Goal: Task Accomplishment & Management: Use online tool/utility

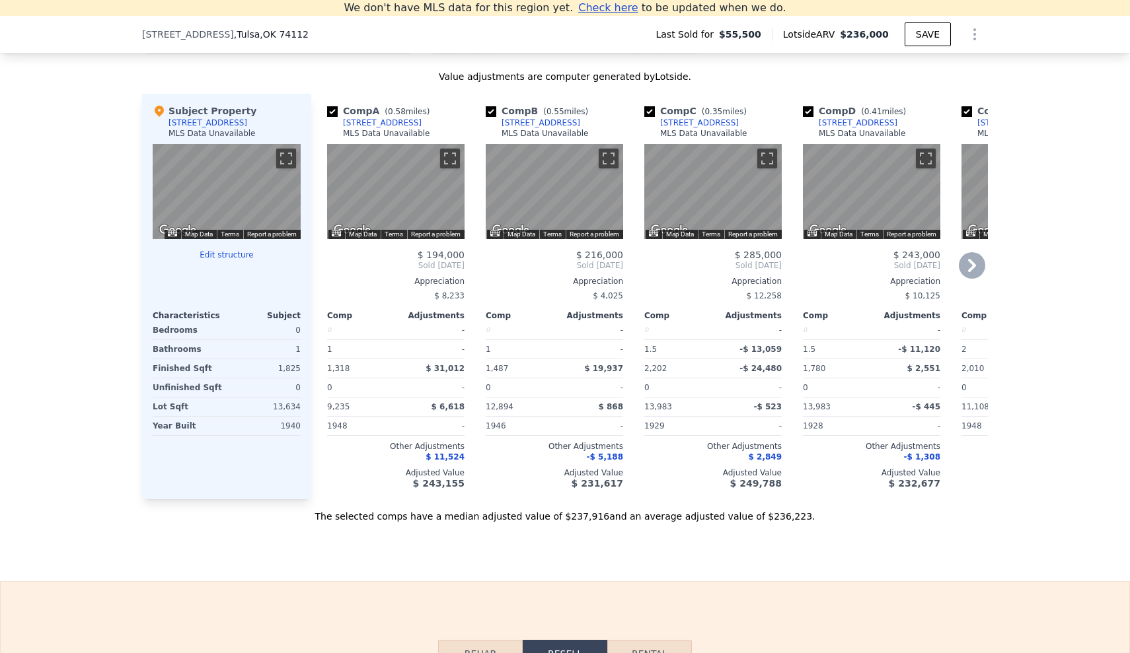
scroll to position [1302, 0]
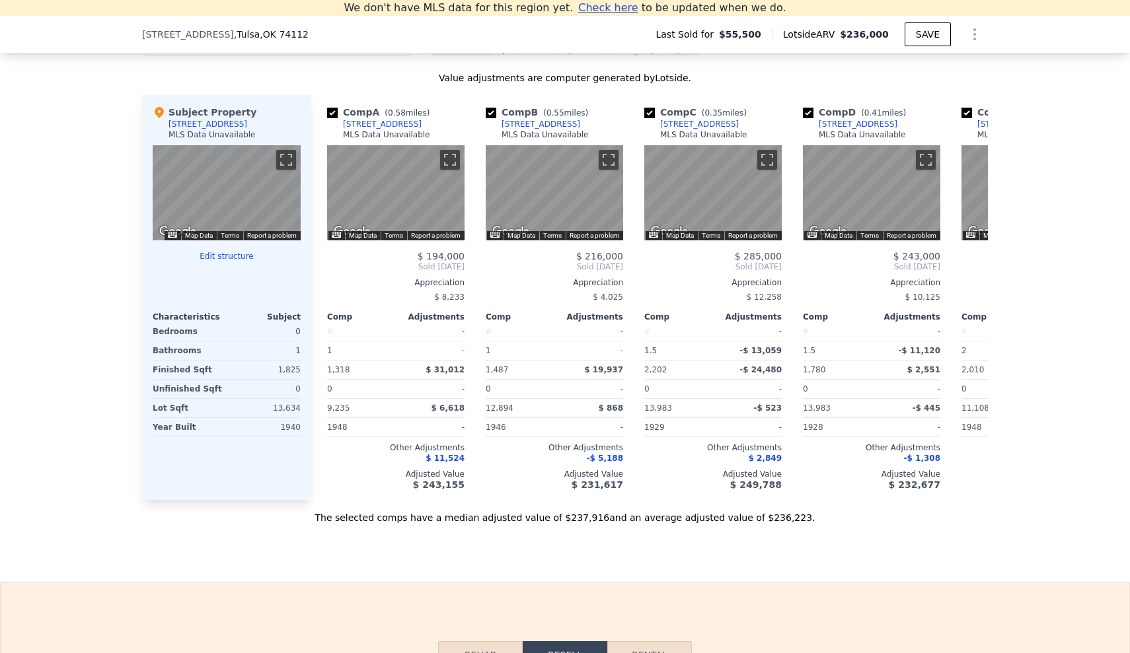
click at [296, 330] on div "0" at bounding box center [264, 331] width 71 height 18
click at [233, 256] on button "Edit structure" at bounding box center [227, 256] width 148 height 11
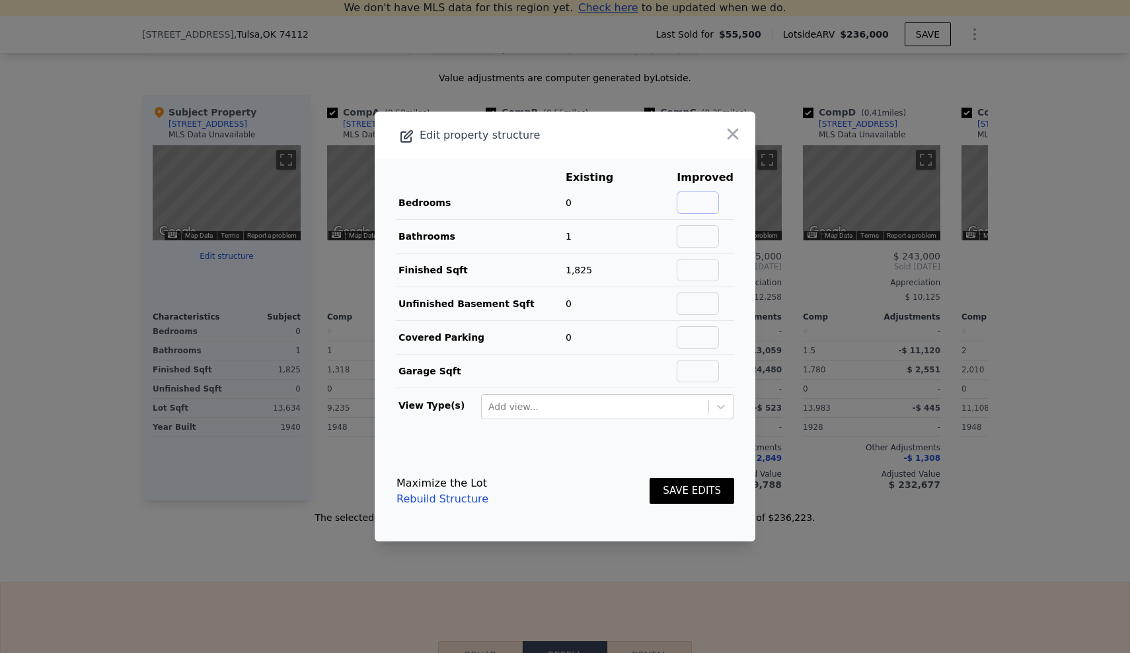
click at [702, 196] on input "text" at bounding box center [697, 203] width 42 height 22
click at [564, 196] on td "Bedrooms" at bounding box center [480, 203] width 169 height 34
click at [569, 200] on span "0" at bounding box center [568, 203] width 6 height 11
click at [708, 200] on input "text" at bounding box center [697, 203] width 42 height 22
type input "3"
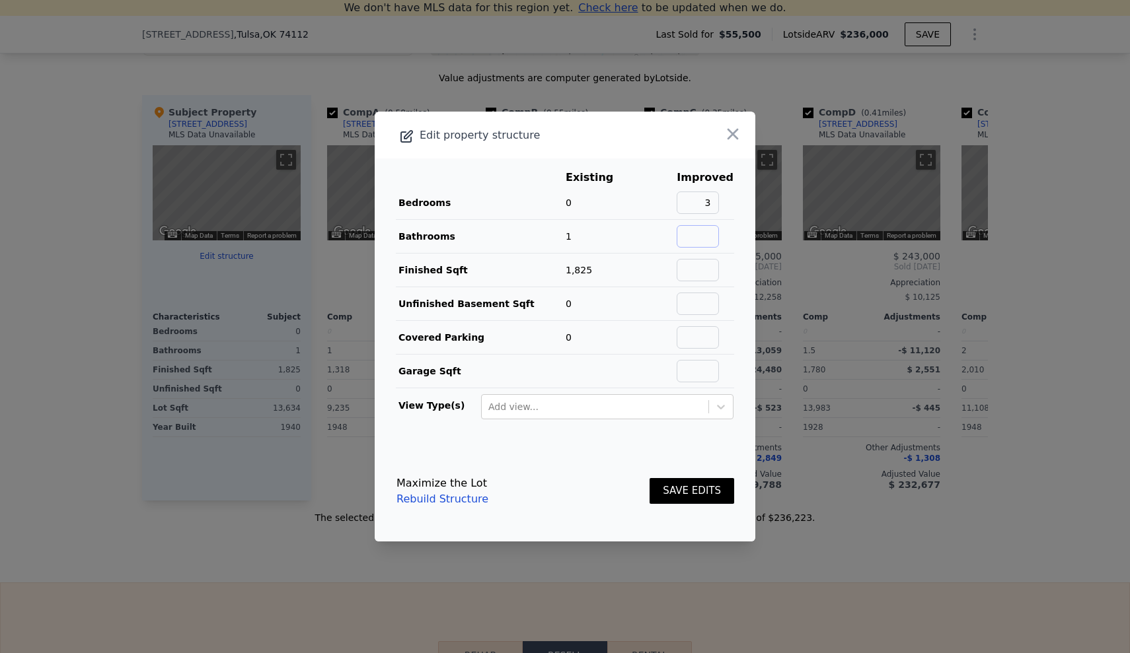
click at [707, 231] on input "text" at bounding box center [697, 236] width 42 height 22
type input "2"
click at [700, 489] on button "SAVE EDITS" at bounding box center [691, 491] width 85 height 26
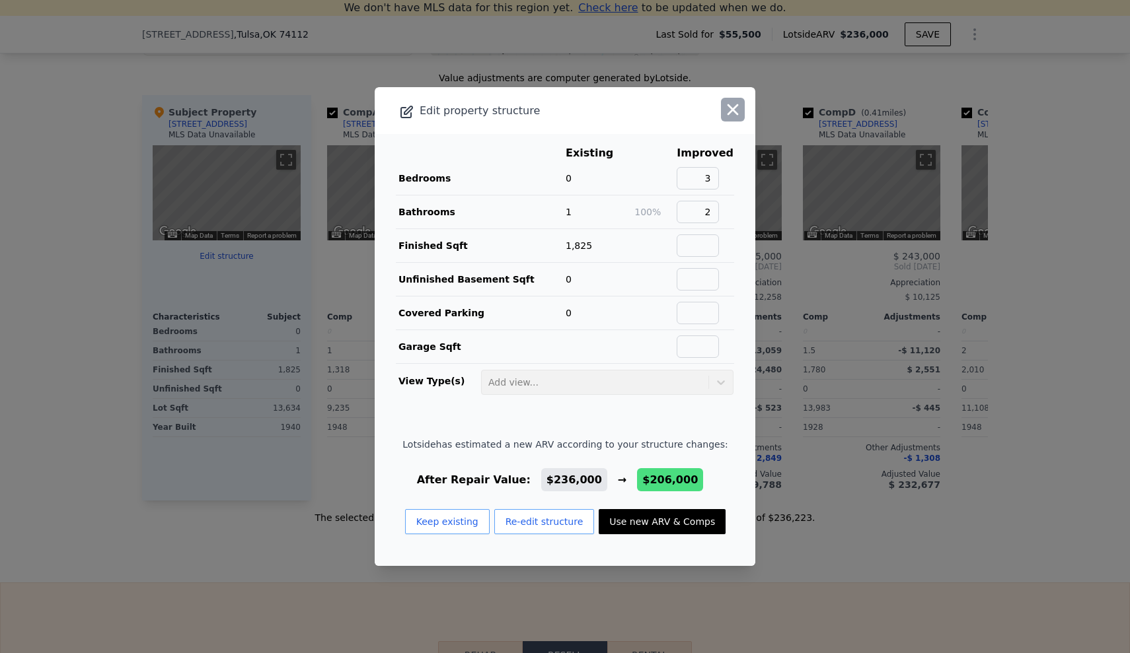
click at [735, 104] on icon "button" at bounding box center [732, 109] width 18 height 18
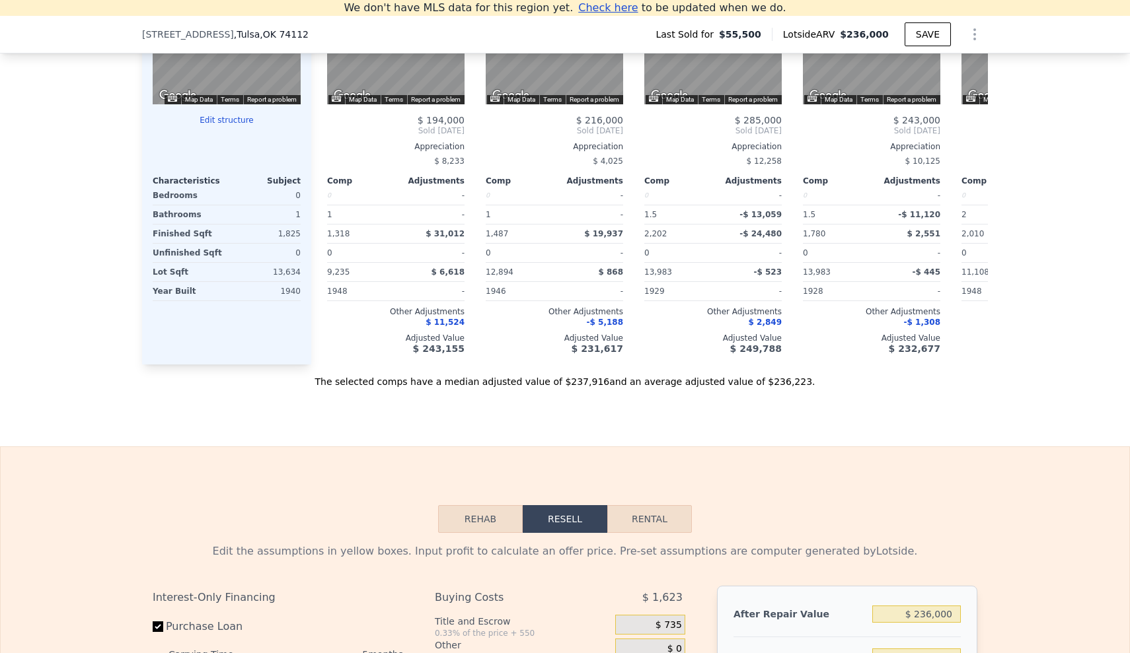
scroll to position [1219, 0]
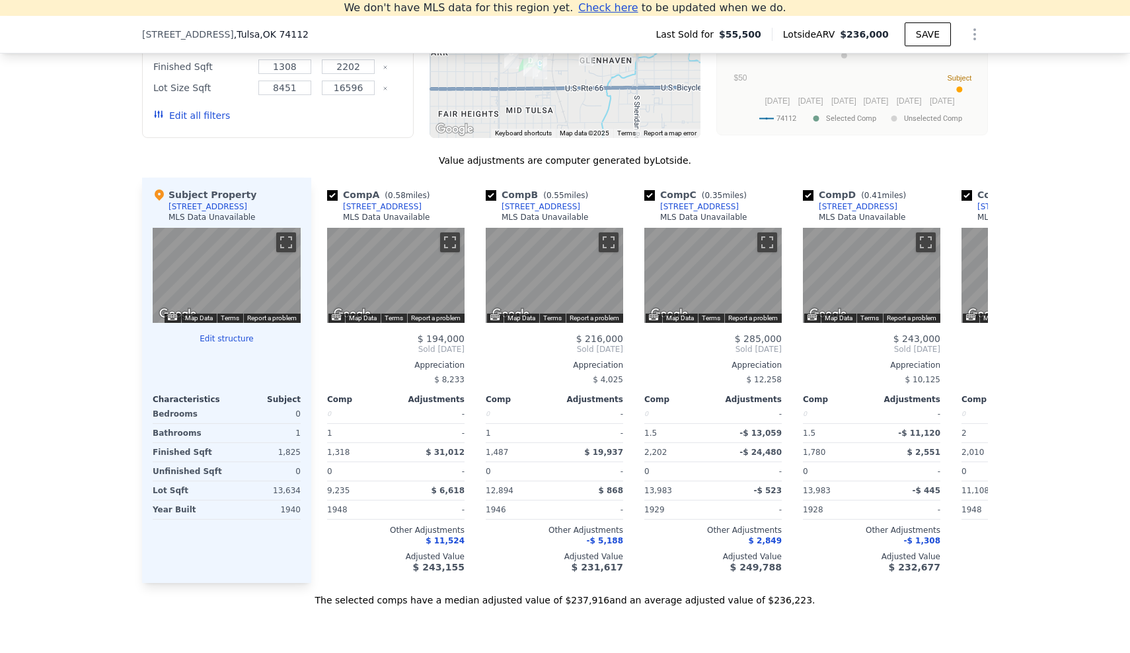
click at [238, 337] on button "Edit structure" at bounding box center [227, 339] width 148 height 11
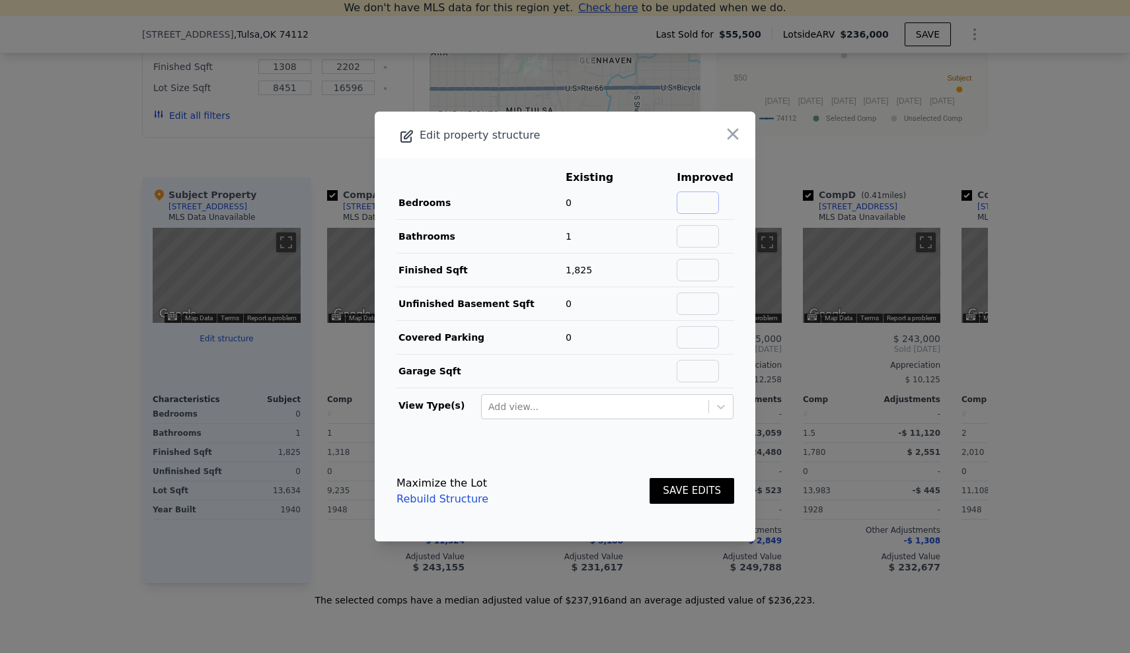
click at [704, 198] on input "text" at bounding box center [697, 203] width 42 height 22
type input "3"
click at [709, 227] on input "text" at bounding box center [697, 236] width 42 height 22
type input "2"
click at [709, 492] on button "SAVE EDITS" at bounding box center [691, 491] width 85 height 26
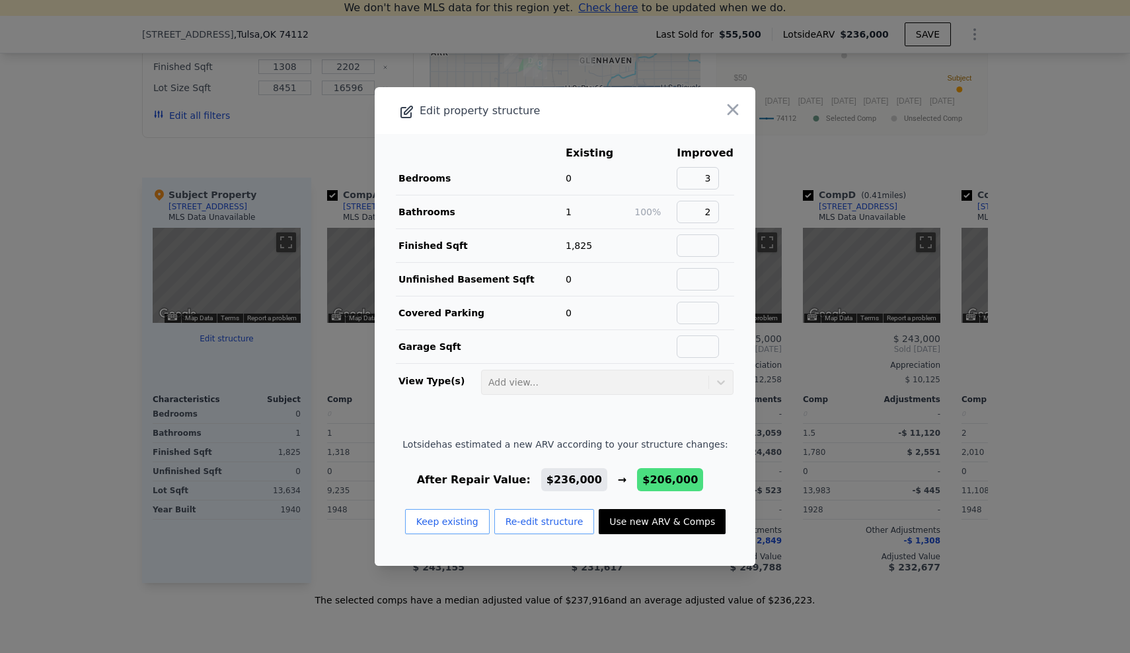
click at [665, 519] on button "Use new ARV & Comps" at bounding box center [662, 521] width 127 height 25
checkbox input "true"
type input "$ 206,000"
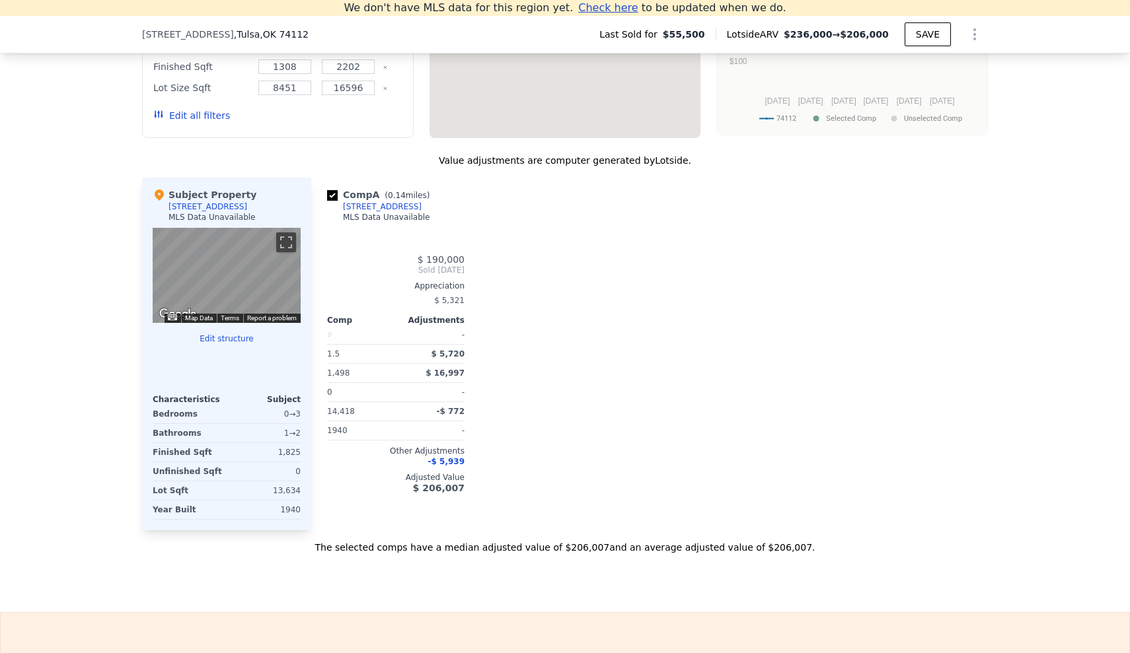
type input "1.5"
type input "1498"
type input "14418"
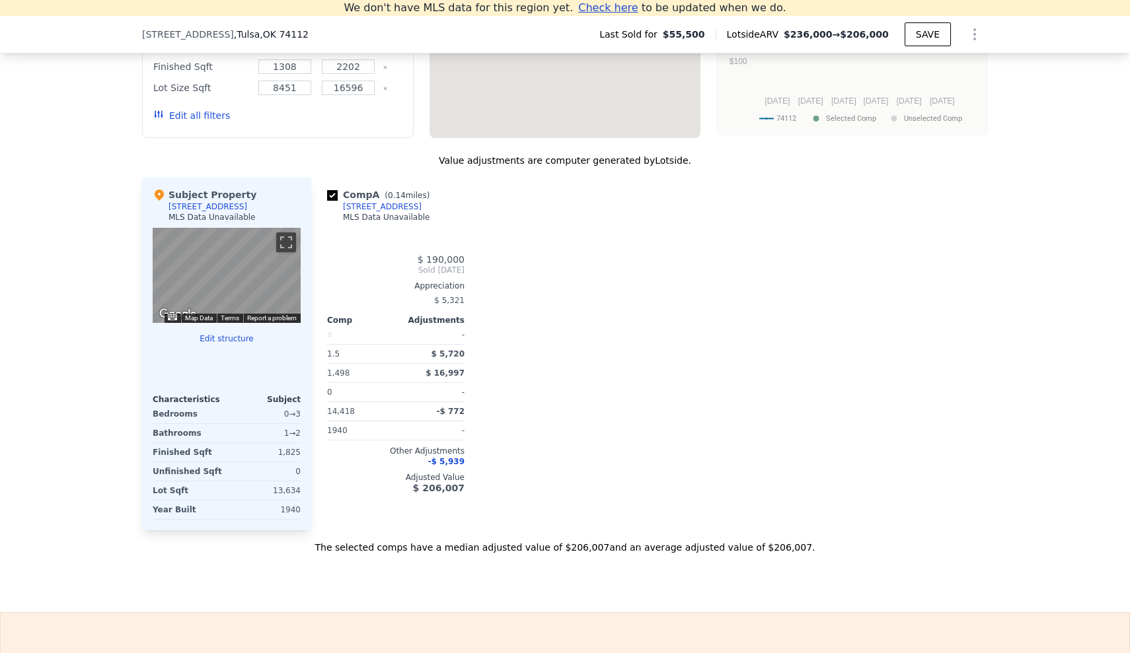
type input "14418"
type input "$ 133,265"
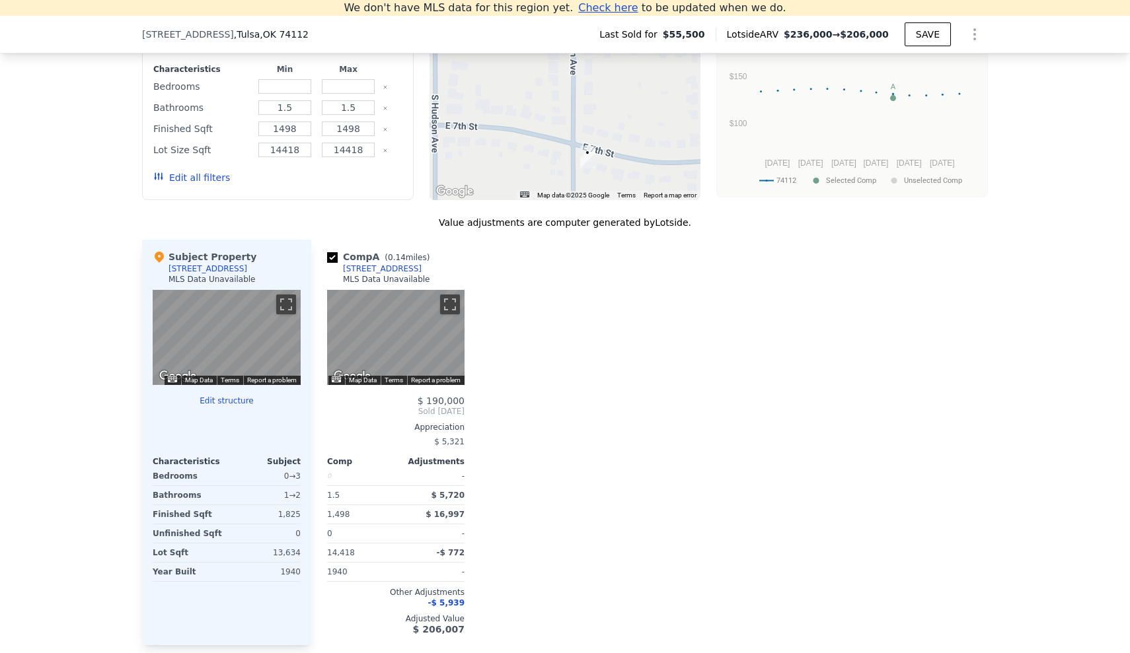
scroll to position [1158, 0]
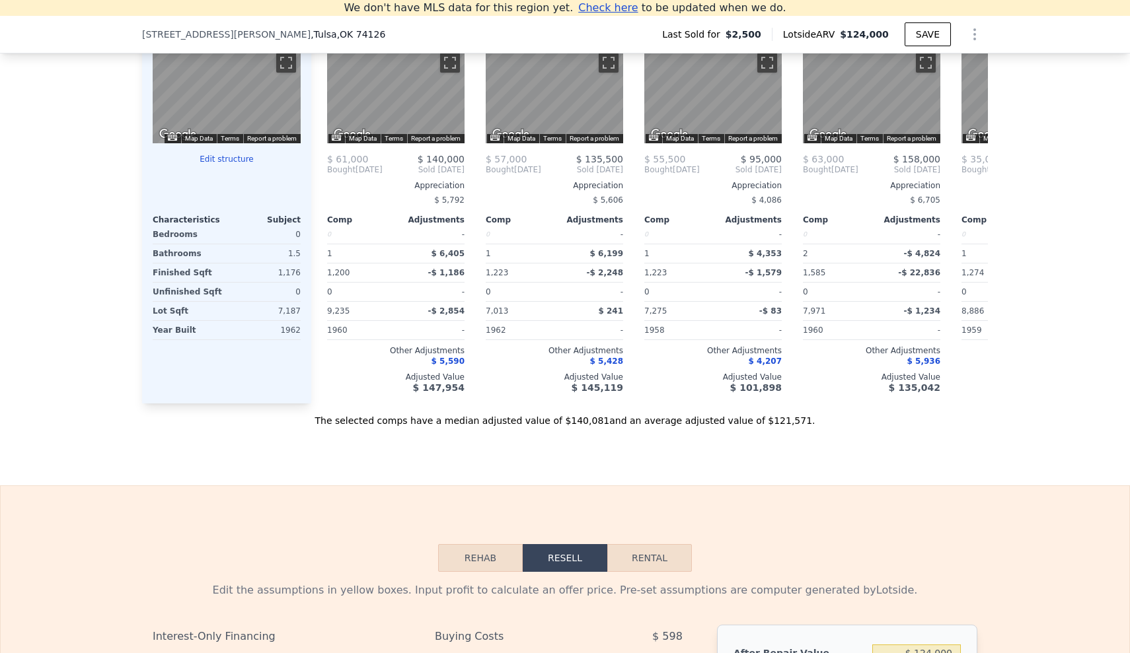
scroll to position [1399, 0]
click at [233, 164] on button "Edit structure" at bounding box center [227, 160] width 148 height 11
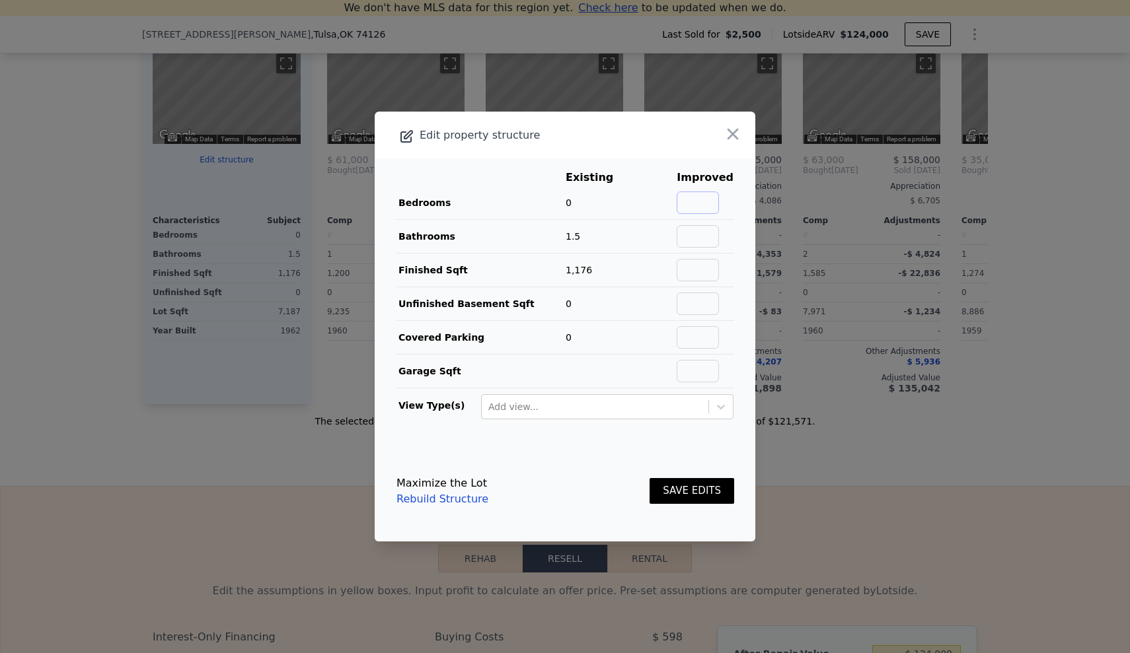
click at [700, 198] on input "text" at bounding box center [697, 203] width 42 height 22
type input "3"
click at [704, 495] on button "SAVE EDITS" at bounding box center [691, 491] width 85 height 26
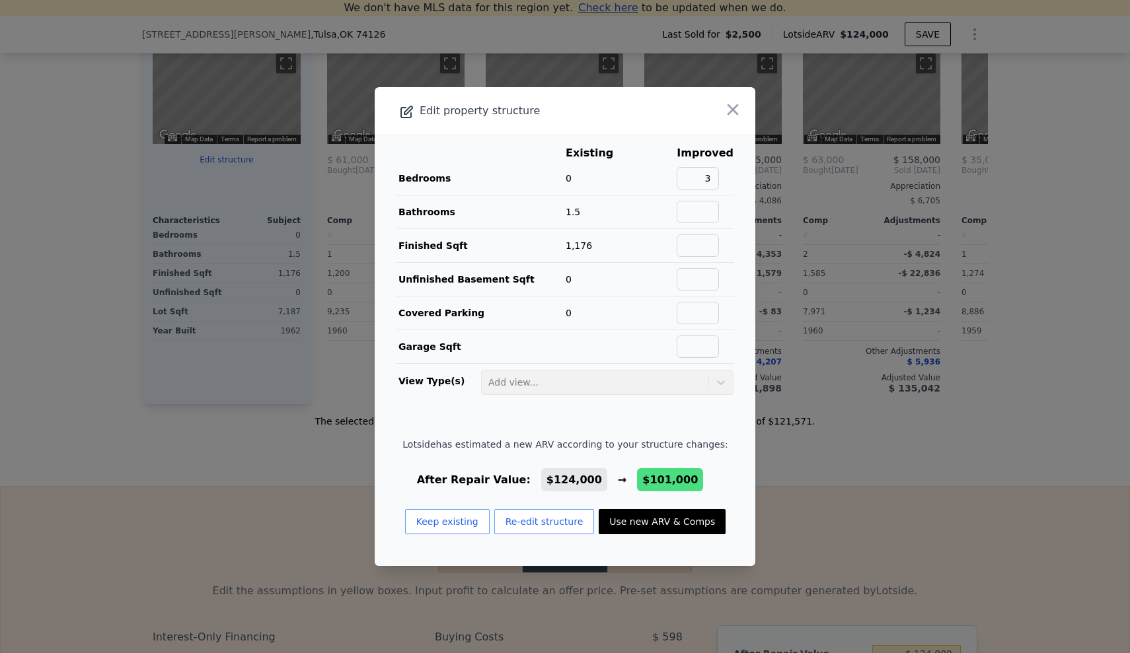
click at [637, 530] on button "Use new ARV & Comps" at bounding box center [662, 521] width 127 height 25
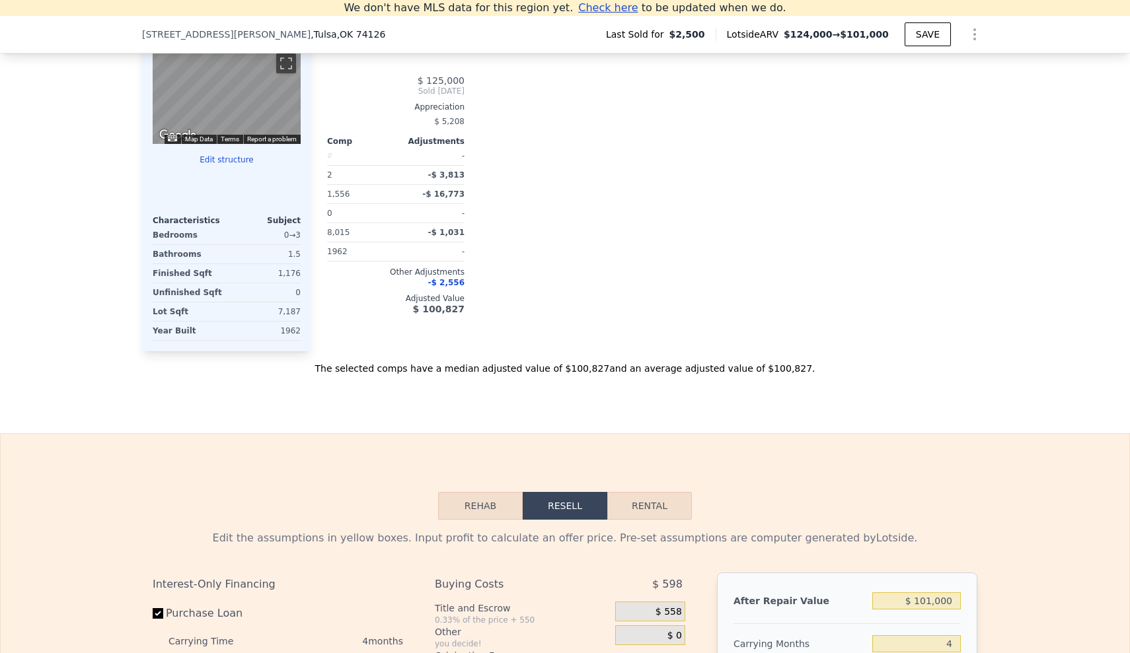
type input "$ 101,000"
type input "2"
type input "1556"
type input "8015"
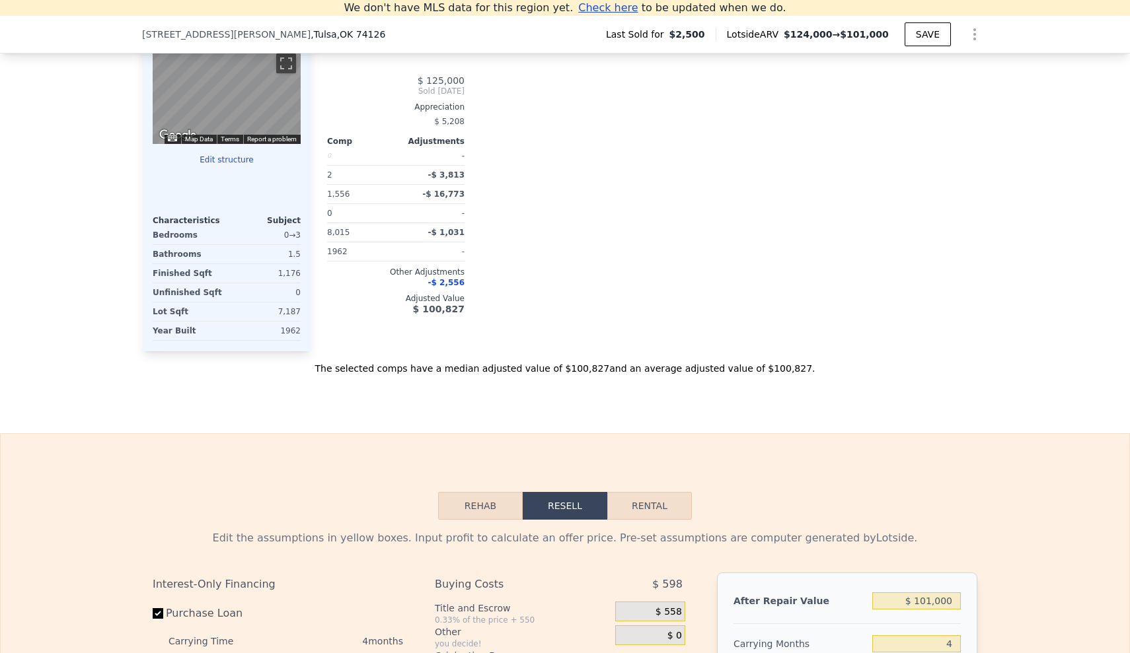
type input "8015"
type input "$ 91,040"
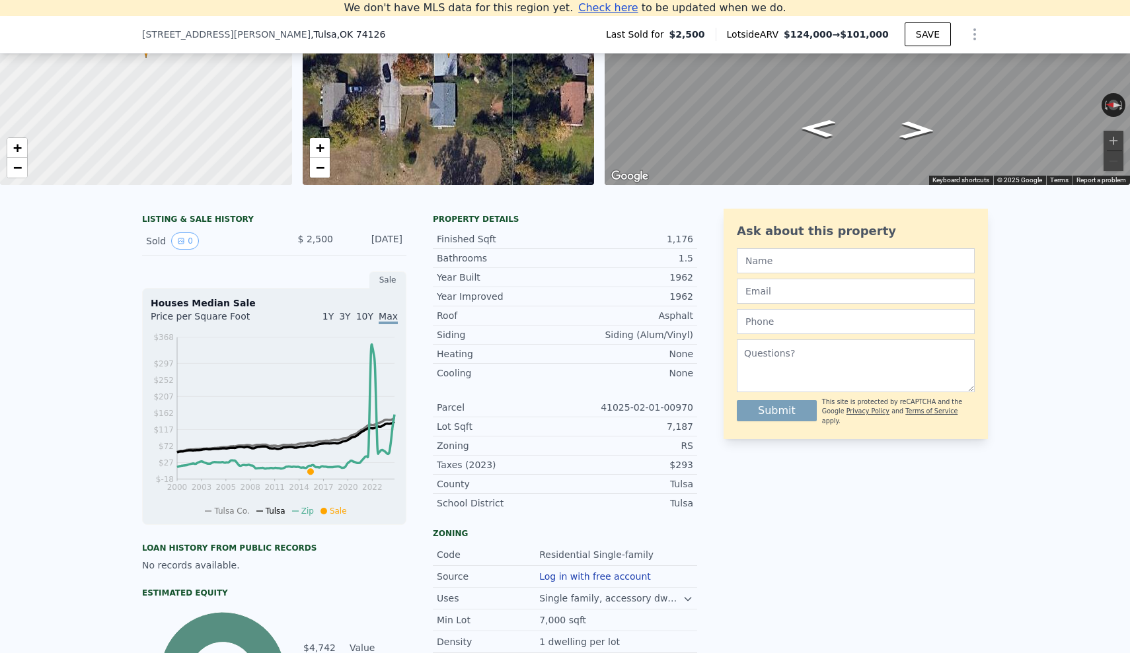
scroll to position [171, 0]
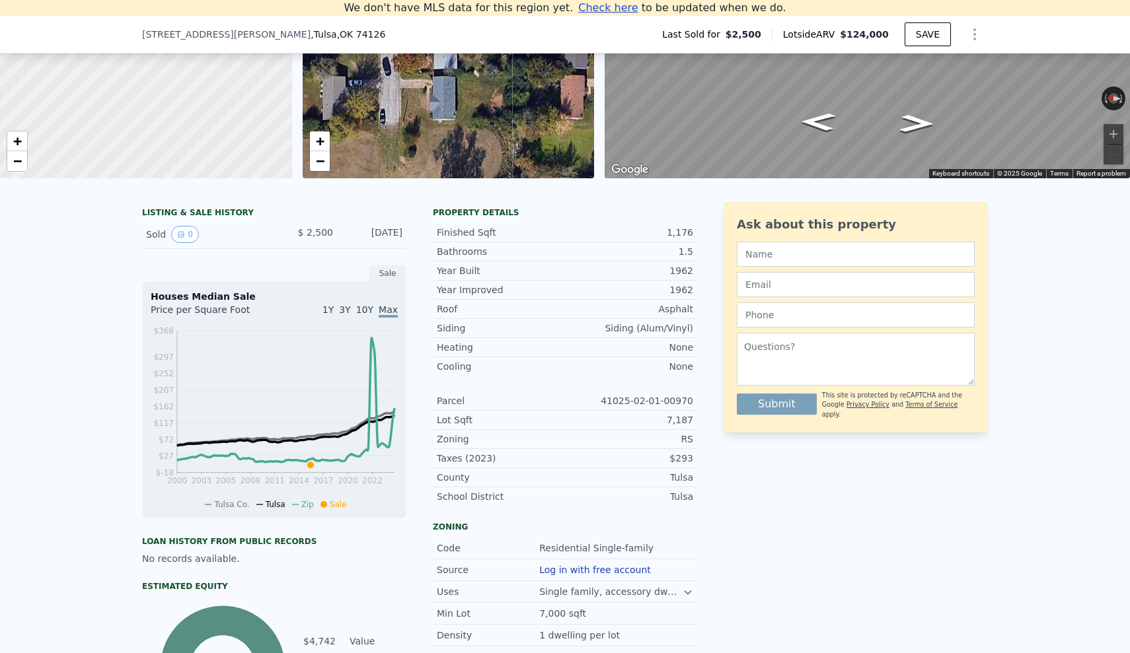
type input "1"
type input "880"
type input "1585"
type input "7013"
type input "9845"
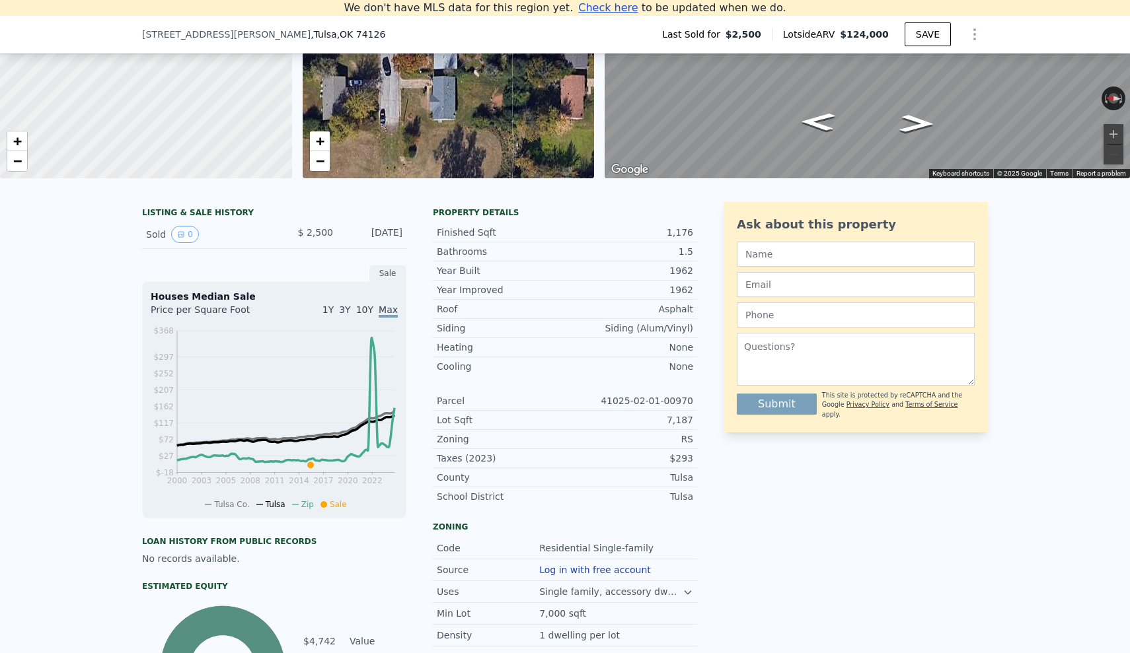
type input "$ 124,000"
type input "$ 112,749"
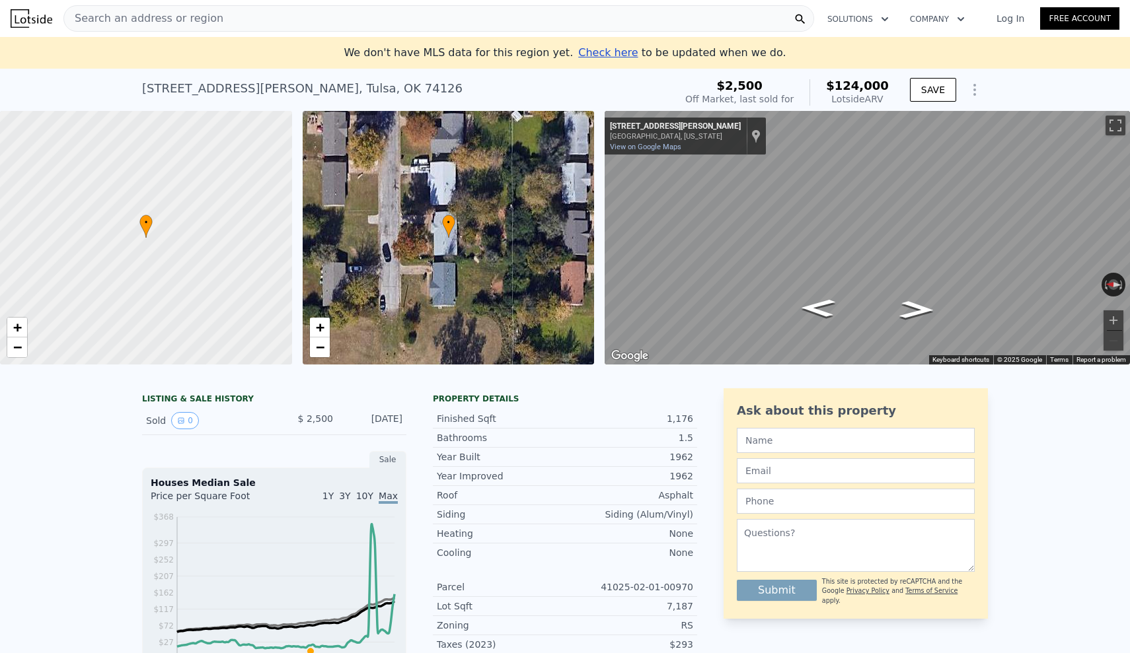
scroll to position [0, 0]
click at [389, 13] on div "Search an address or region" at bounding box center [438, 18] width 750 height 26
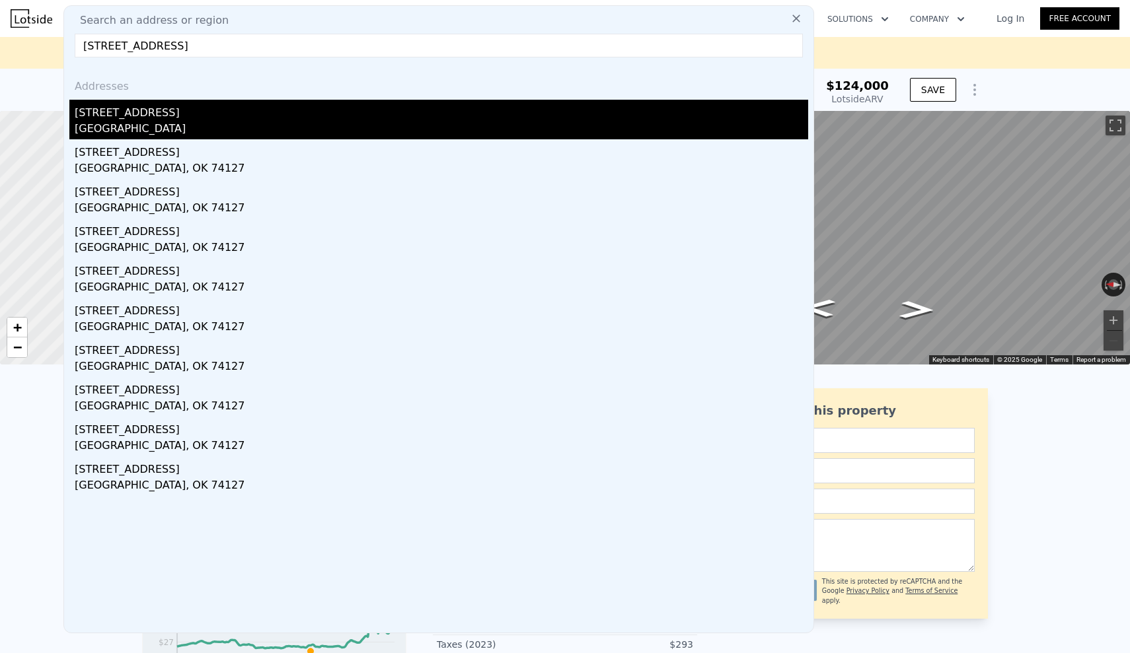
type input "[STREET_ADDRESS]"
click at [139, 106] on div "[STREET_ADDRESS]" at bounding box center [441, 110] width 733 height 21
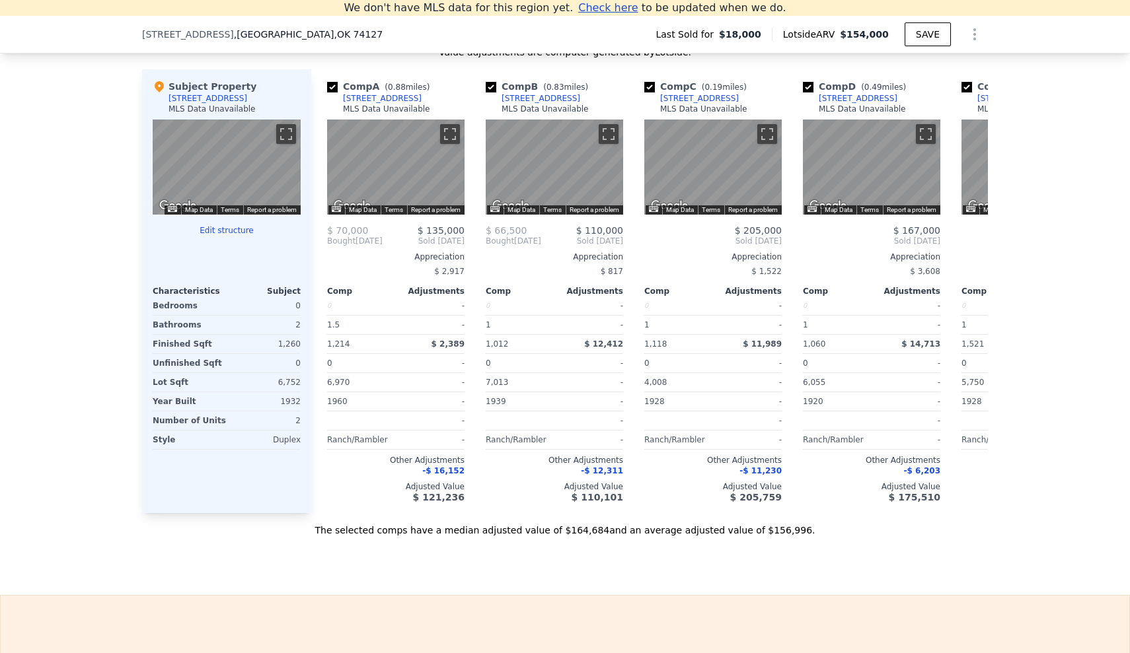
scroll to position [1287, 0]
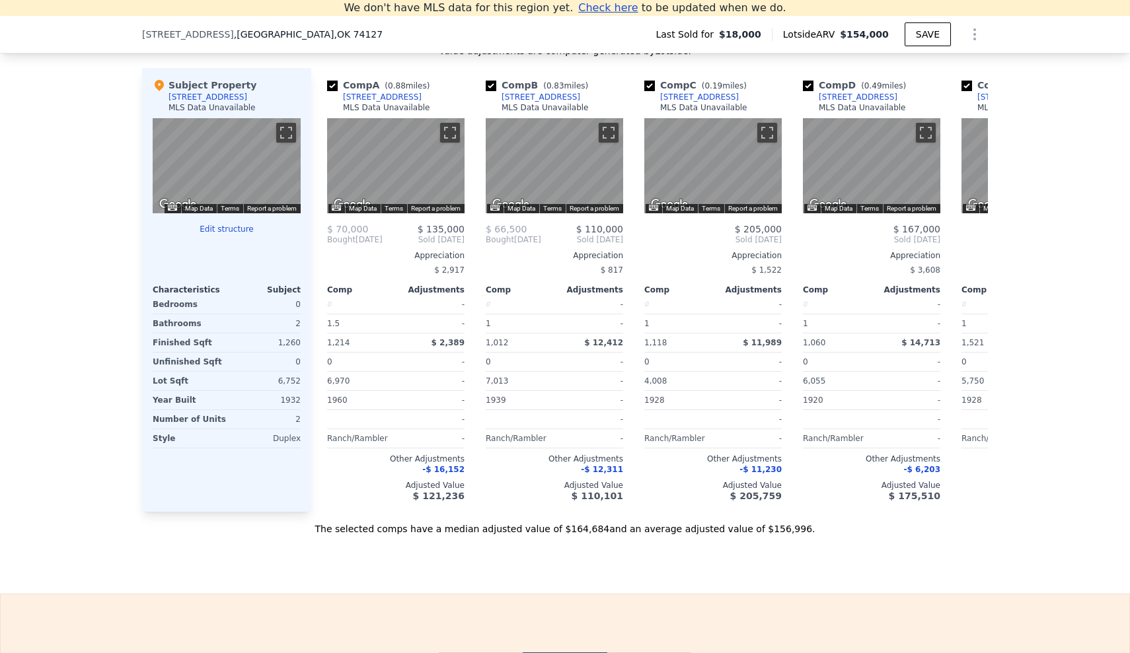
click at [244, 229] on button "Edit structure" at bounding box center [227, 229] width 148 height 11
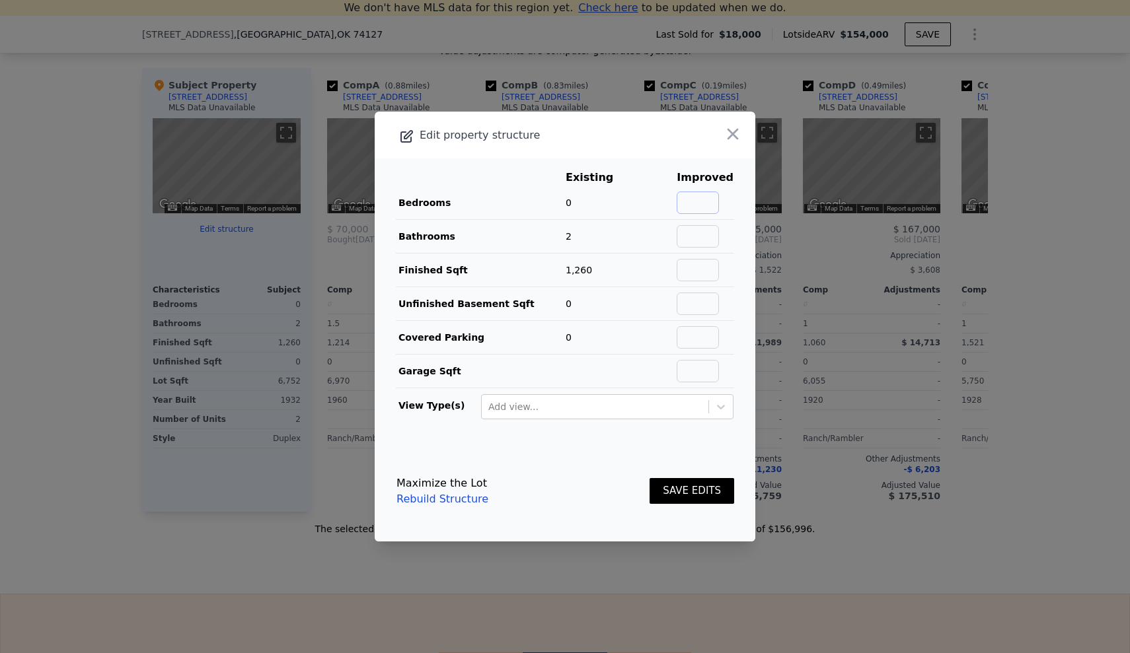
click at [701, 199] on input "text" at bounding box center [697, 203] width 42 height 22
type input "2"
click at [670, 497] on button "SAVE EDITS" at bounding box center [691, 491] width 85 height 26
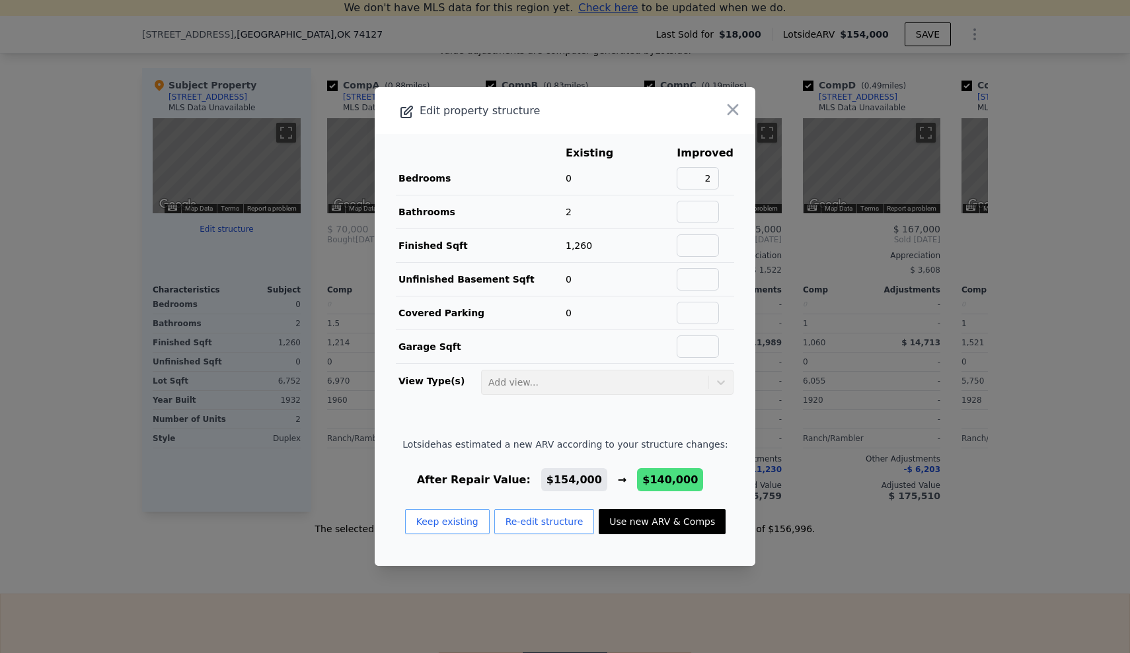
click at [618, 523] on button "Use new ARV & Comps" at bounding box center [662, 521] width 127 height 25
checkbox input "true"
type input "$ 140,000"
type input "2"
type input "1369"
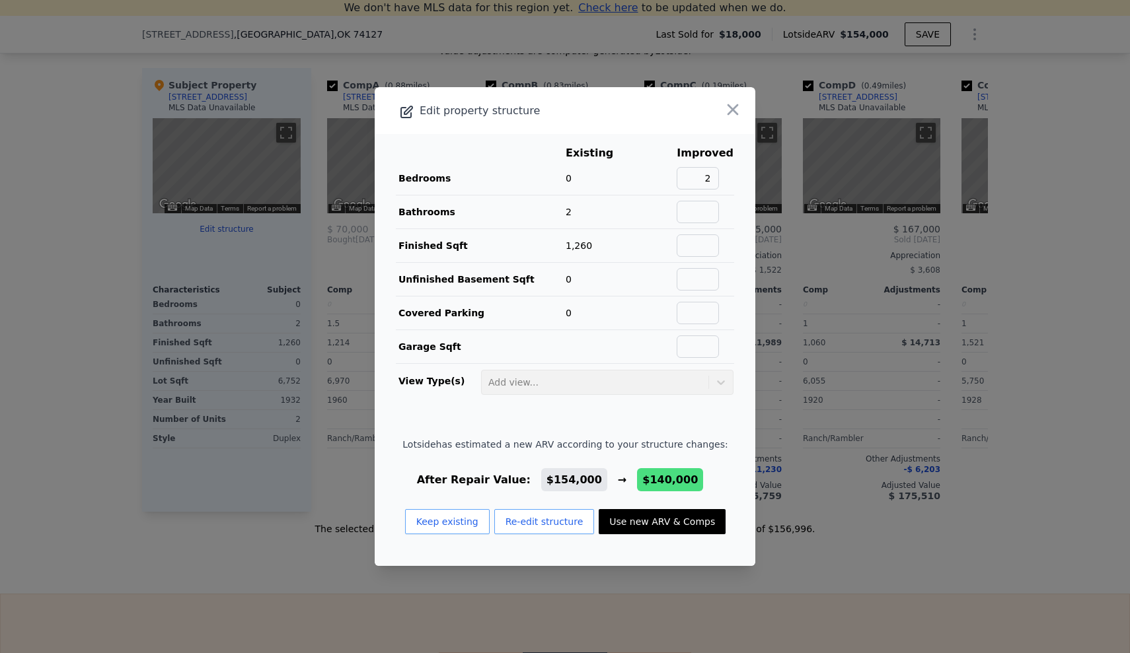
type input "1369"
type input "4095"
type input "$ 111,507"
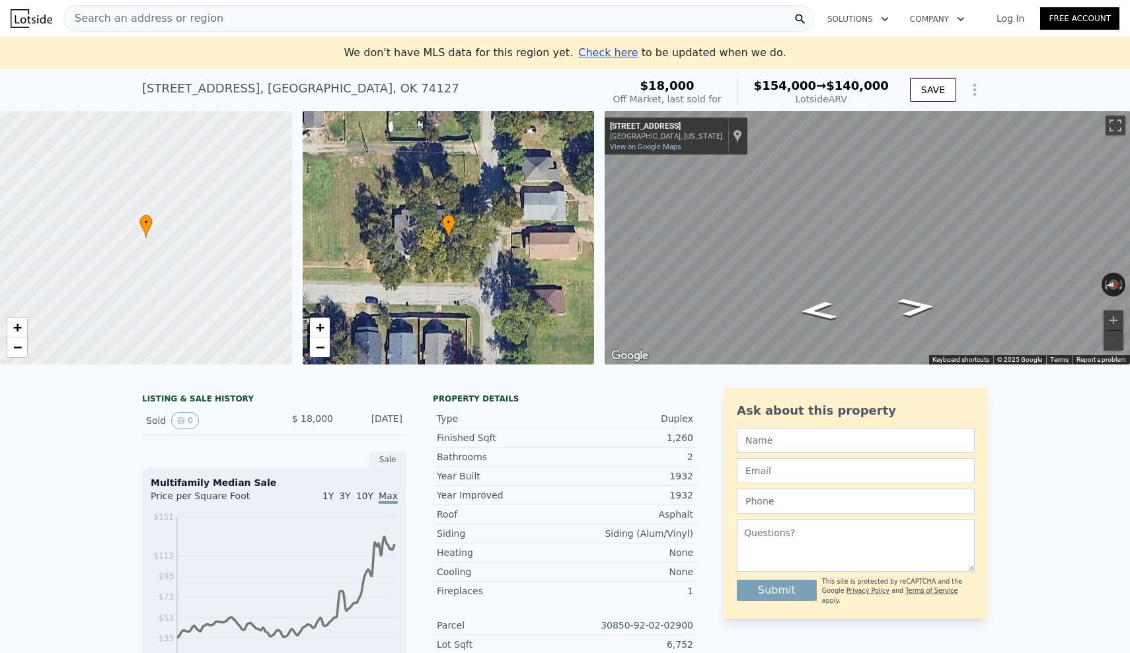
scroll to position [0, 0]
checkbox input "false"
type input "$ 154,000"
type input "3"
type input "1"
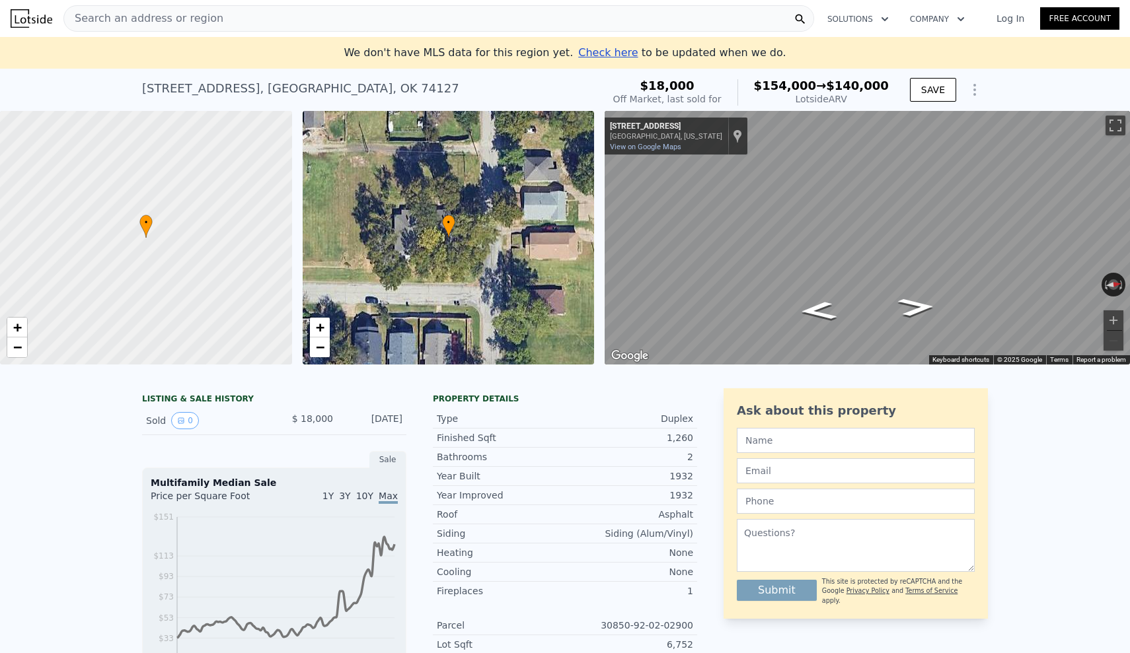
type input "1012"
type input "1639"
type input "2483"
type input "43560"
type input "$ 124,721"
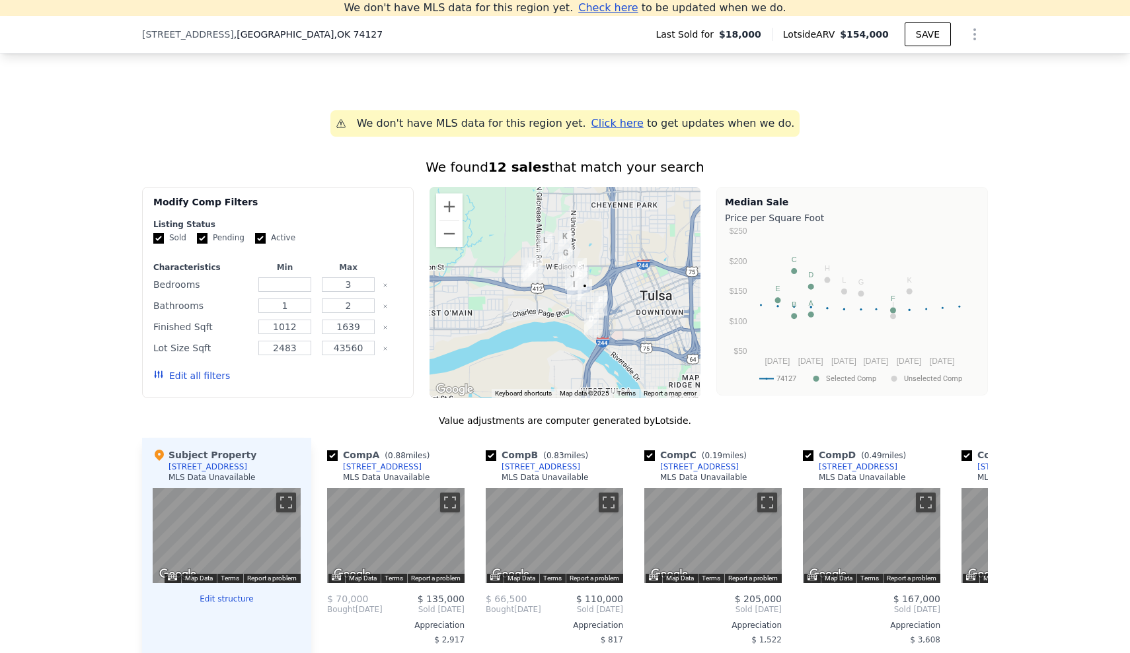
scroll to position [921, 0]
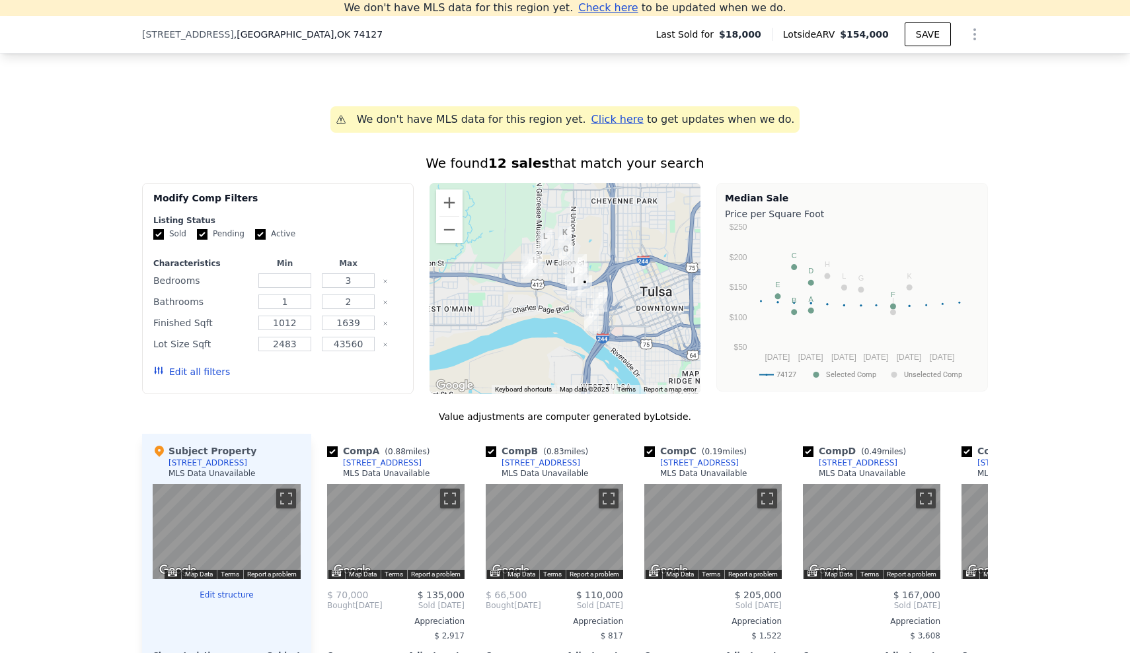
click at [350, 28] on div "[STREET_ADDRESS]" at bounding box center [267, 34] width 251 height 13
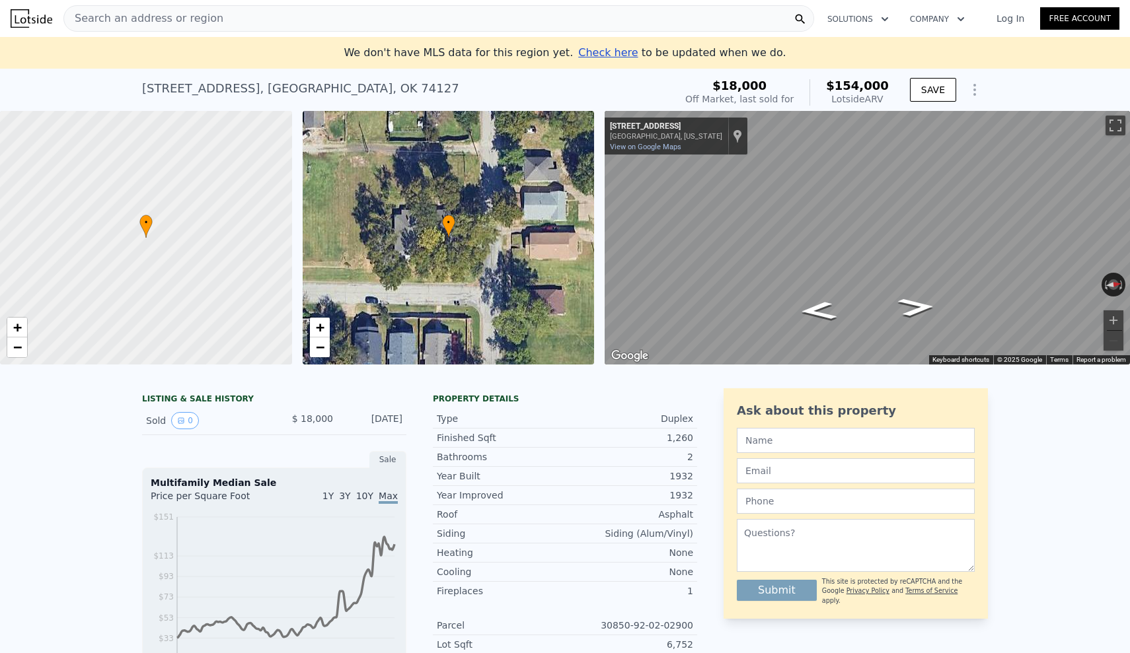
scroll to position [0, 0]
click at [255, 13] on div "Search an address or region" at bounding box center [438, 18] width 750 height 26
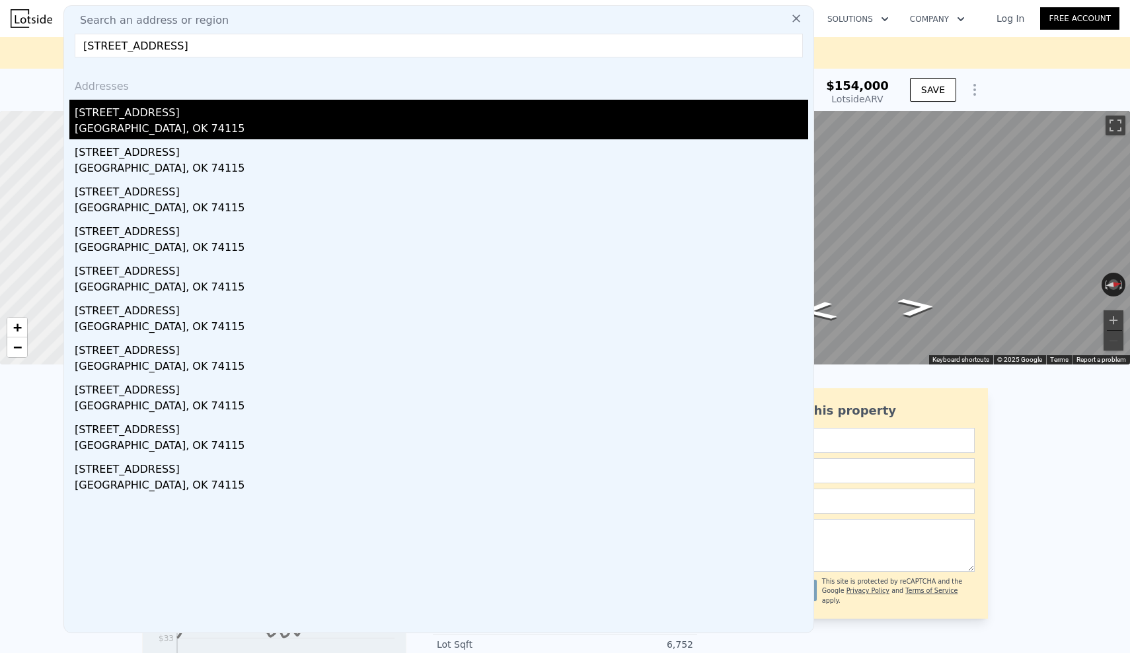
type input "[STREET_ADDRESS]"
click at [141, 118] on div "[STREET_ADDRESS]" at bounding box center [441, 110] width 733 height 21
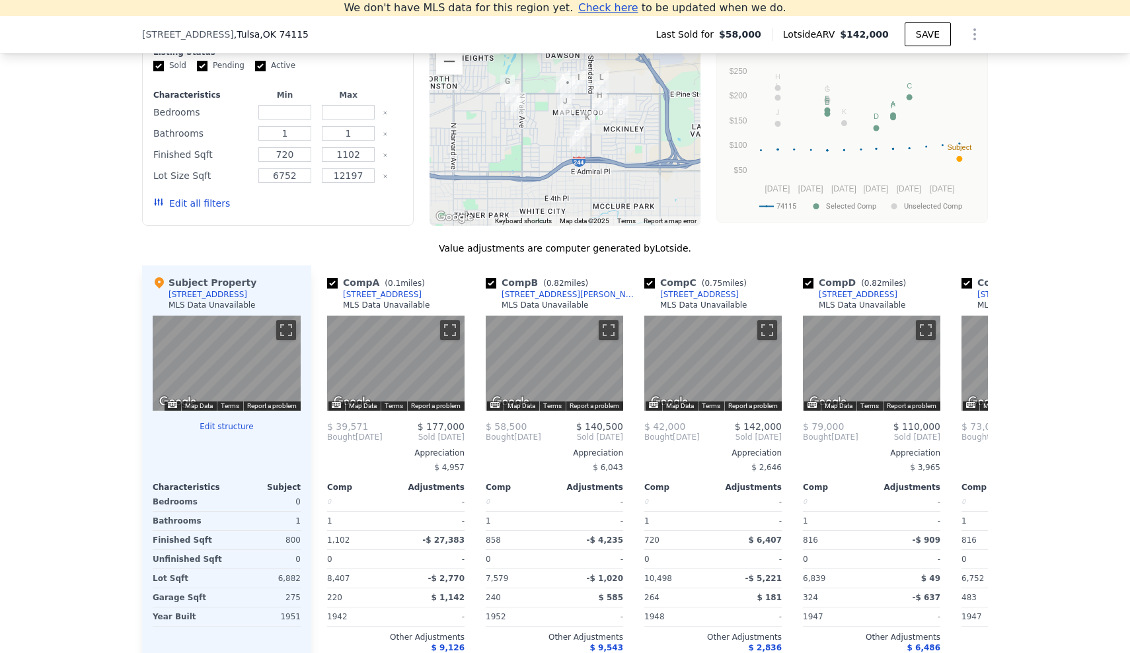
scroll to position [1150, 0]
click at [242, 431] on button "Edit structure" at bounding box center [227, 427] width 148 height 11
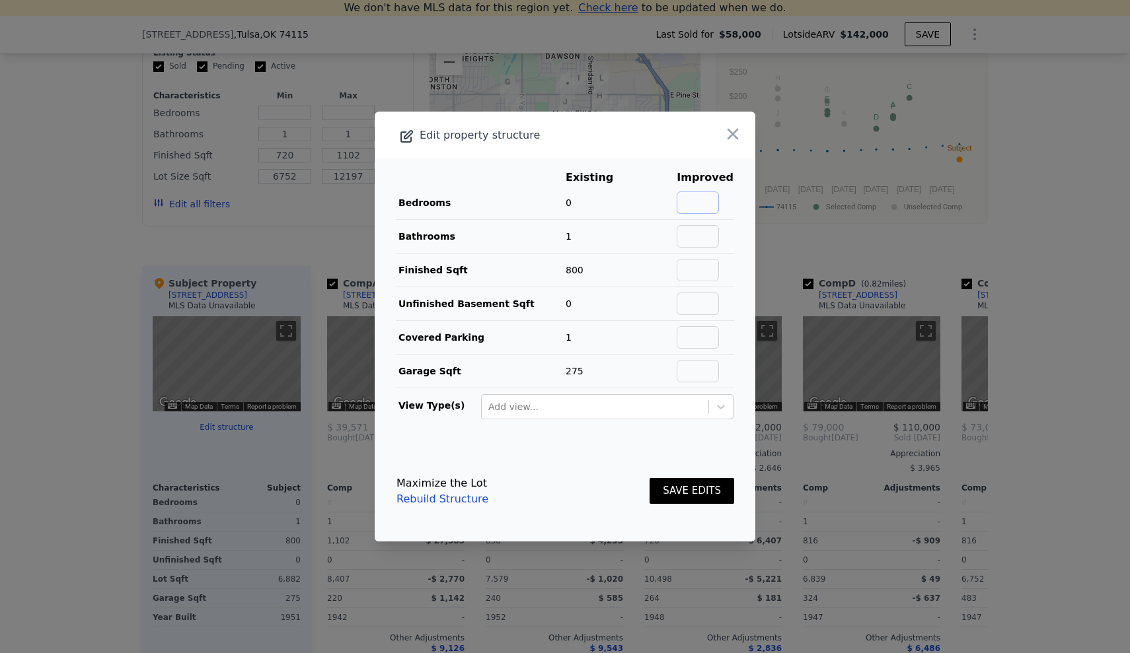
click at [719, 205] on input "text" at bounding box center [697, 203] width 42 height 22
type input "3"
click at [711, 272] on input "text" at bounding box center [697, 270] width 42 height 22
type input "1300"
click at [708, 498] on button "SAVE EDITS" at bounding box center [691, 491] width 85 height 26
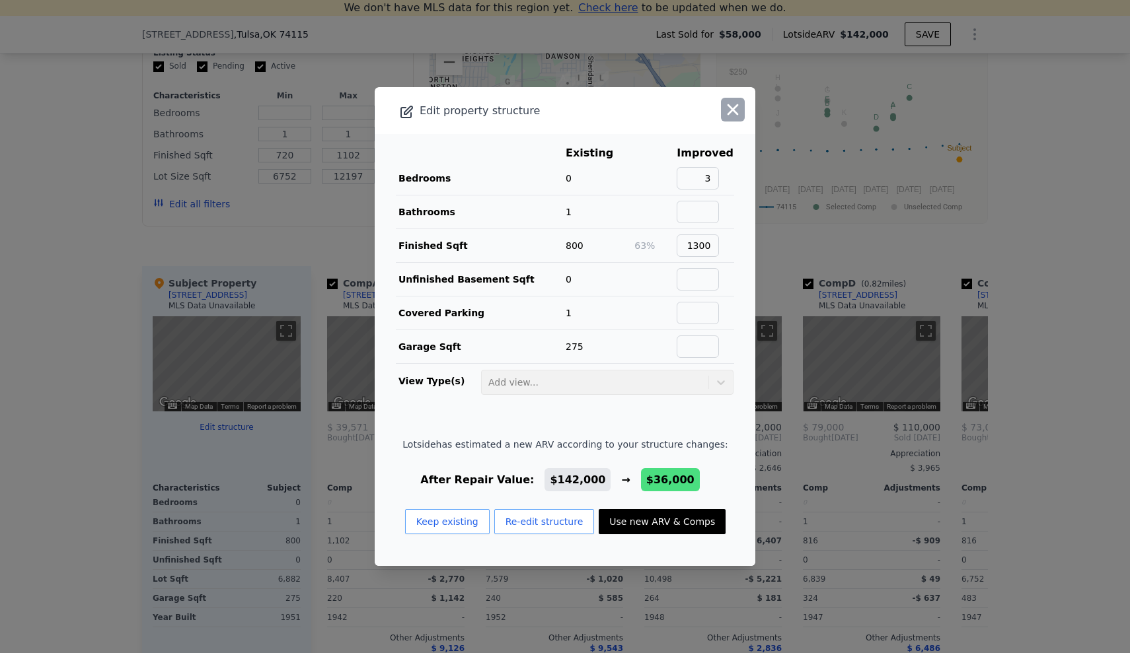
click at [727, 112] on icon "button" at bounding box center [732, 109] width 18 height 18
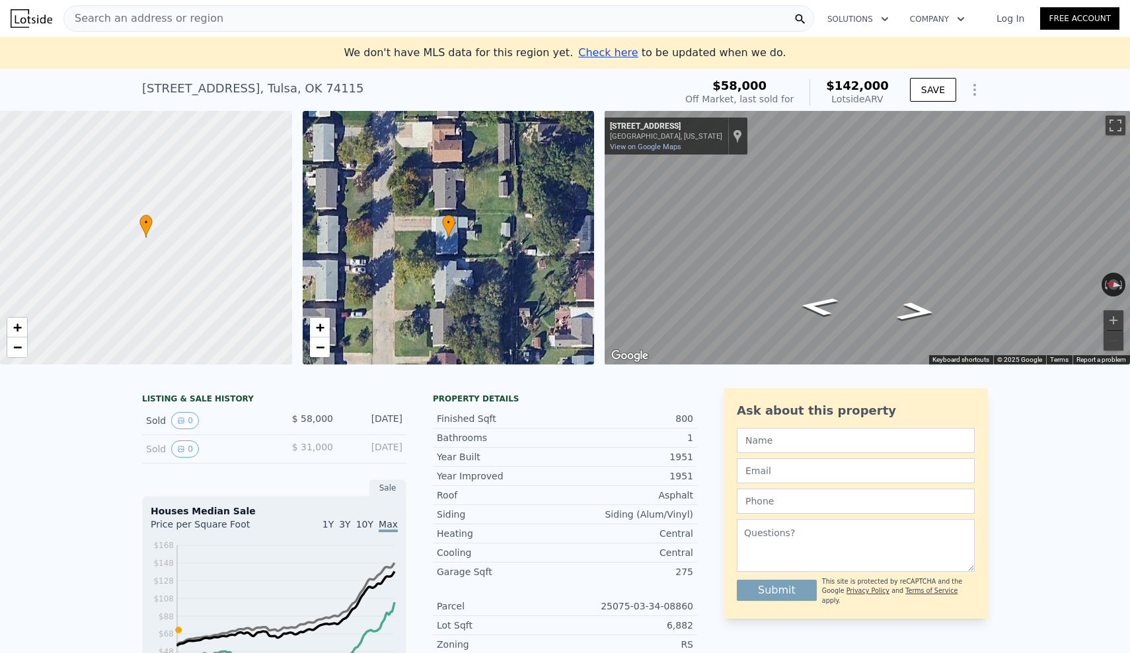
scroll to position [0, 0]
